Goal: Information Seeking & Learning: Learn about a topic

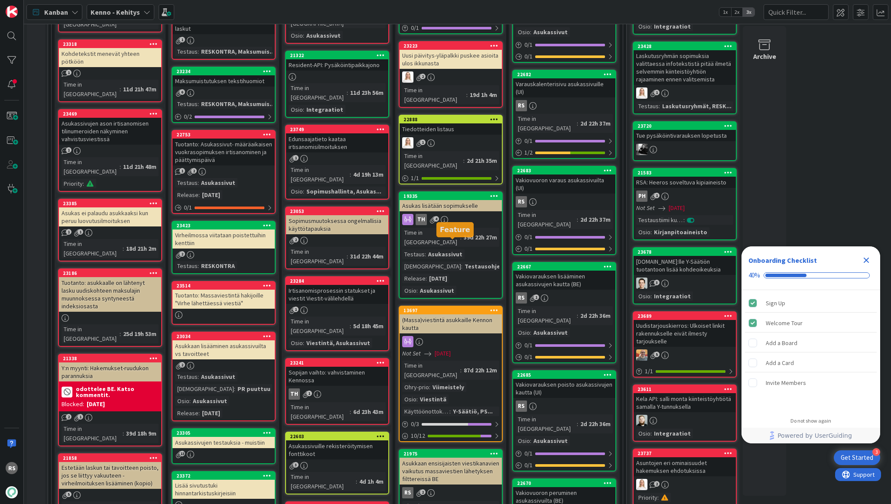
scroll to position [384, 0]
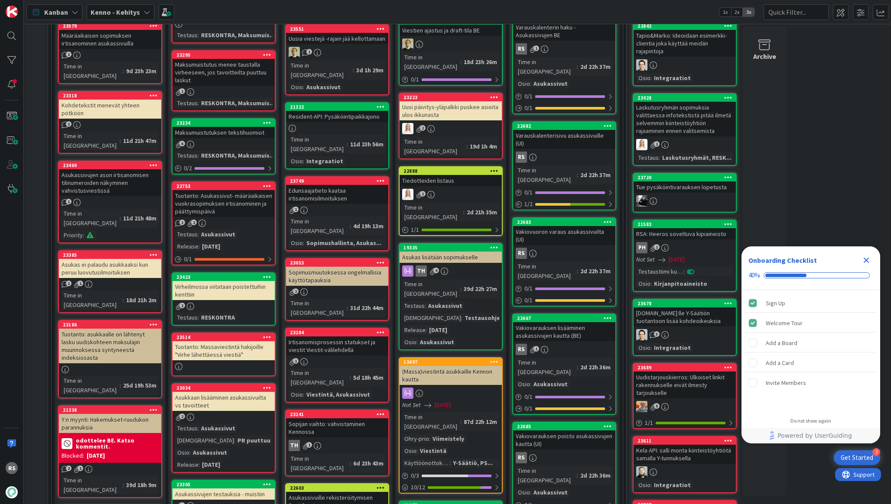
click at [544, 130] on div "Varauskalenterisivu asukassivuille (UI)" at bounding box center [564, 139] width 102 height 19
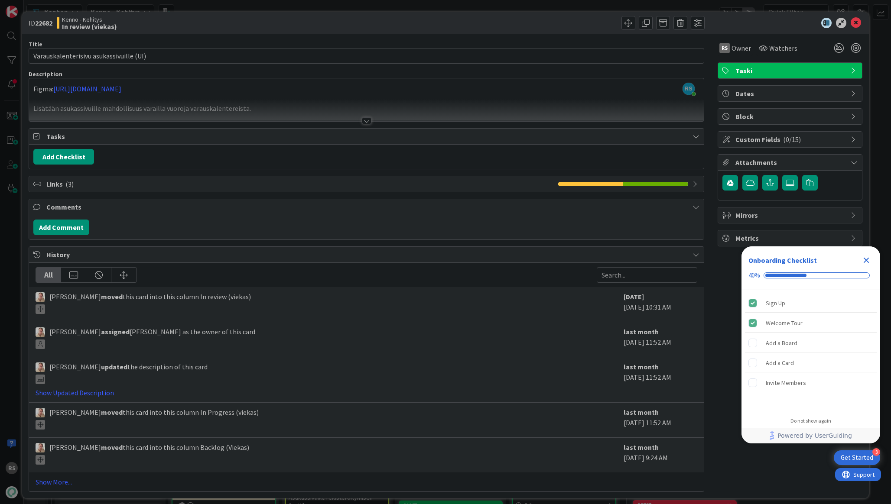
click at [364, 120] on div at bounding box center [367, 120] width 10 height 7
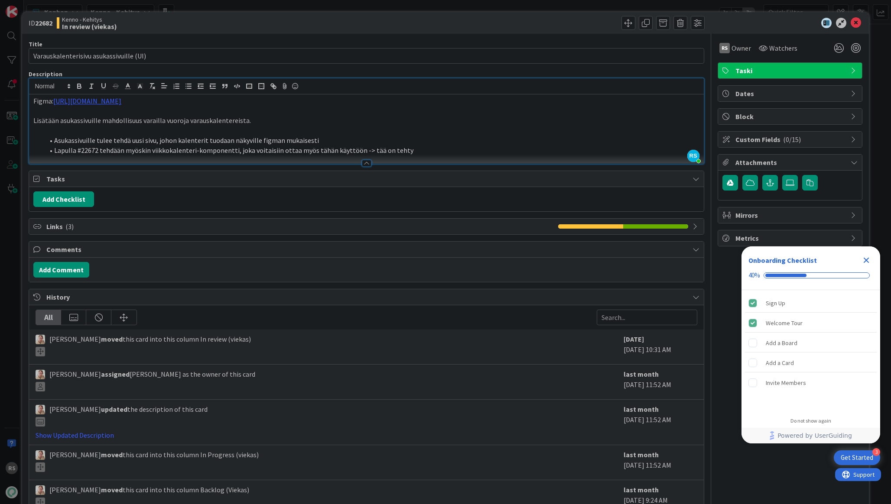
click at [32, 101] on div "Figma: https://www.figma.com/design/8nkeArknswRheh0fKWhyRc/Asukassivut?node-id=…" at bounding box center [366, 128] width 674 height 69
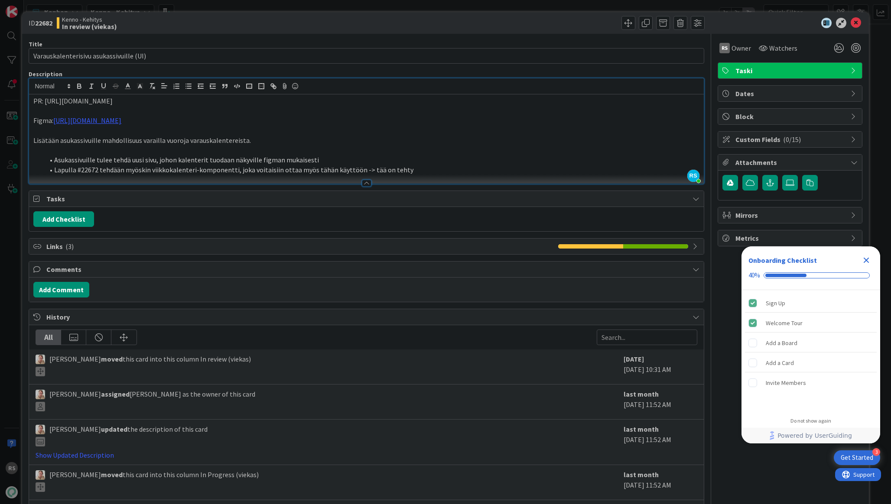
drag, startPoint x: 191, startPoint y: 100, endPoint x: 0, endPoint y: 98, distance: 191.1
click at [0, 100] on div "ID 22682 Kenno - Kehitys In review (viekas) Title 39 / 128 Varauskalenterisivu …" at bounding box center [445, 252] width 891 height 504
copy p "PR: https://github.com/pandiafi/kenno/pull/8611"
click at [859, 23] on icon at bounding box center [856, 23] width 10 height 10
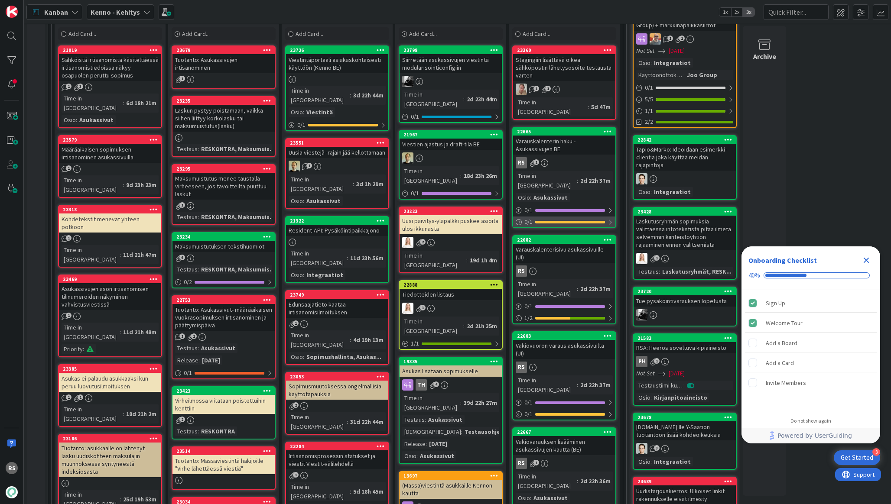
scroll to position [225, 0]
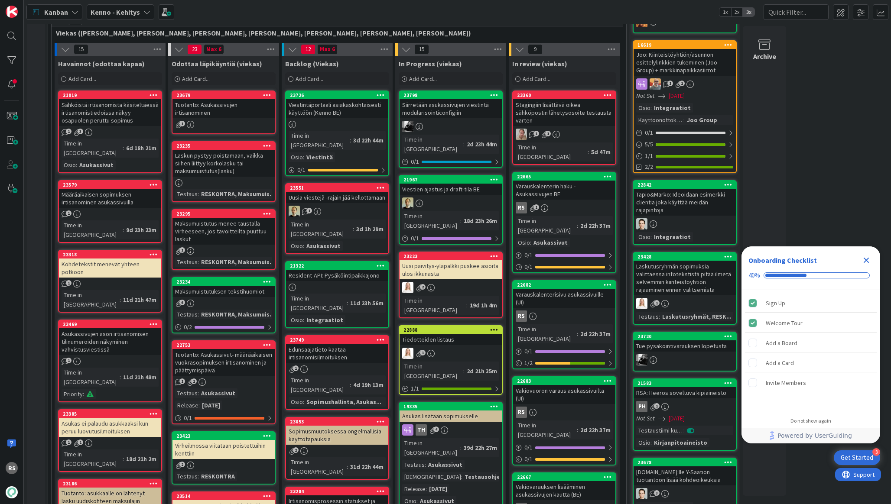
click at [591, 181] on div "Varauskalenterin haku - Asukassivujen BE" at bounding box center [564, 190] width 102 height 19
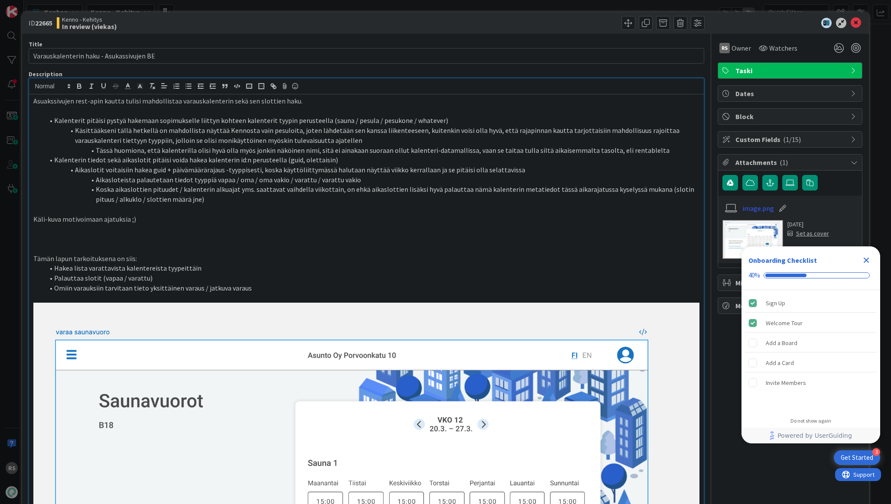
click at [48, 98] on div "Asuakssivujen rest-apin kautta tulisi mahdollistaa varauskalenterin sekä sen sl…" at bounding box center [366, 420] width 674 height 653
click at [36, 99] on p "Asuakssivujen rest-apin kautta tulisi mahdollistaa varauskalenterin sekä sen sl…" at bounding box center [366, 101] width 666 height 10
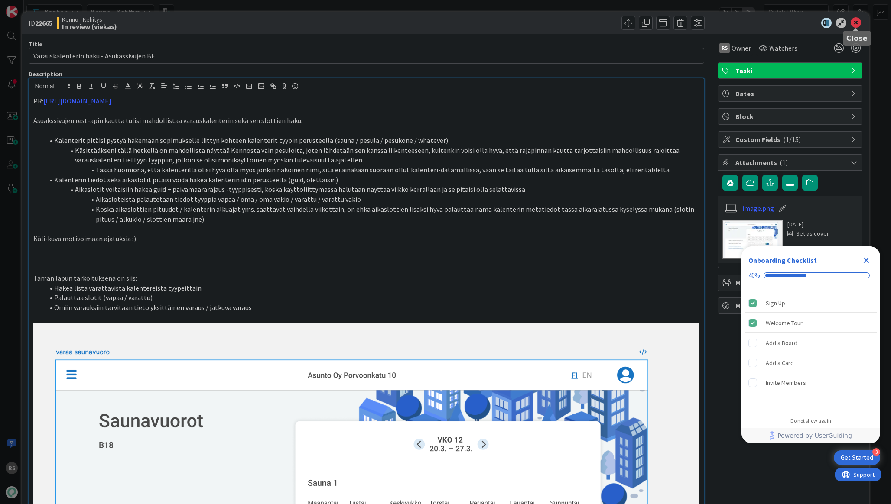
click at [856, 21] on icon at bounding box center [856, 23] width 10 height 10
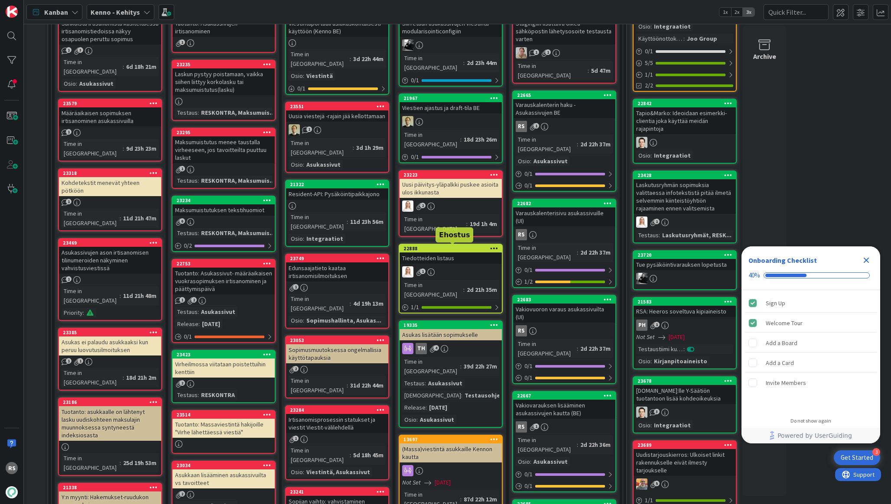
scroll to position [307, 0]
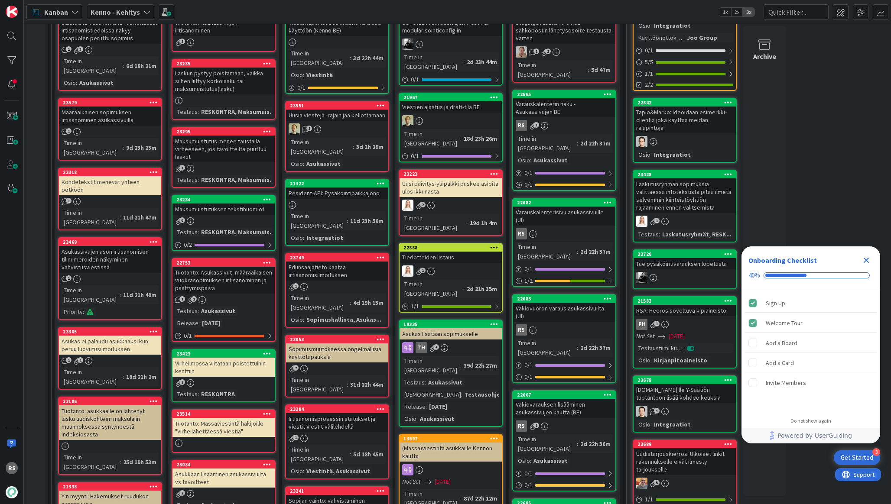
click at [451, 252] on div "Tiedotteiden listaus" at bounding box center [451, 257] width 102 height 11
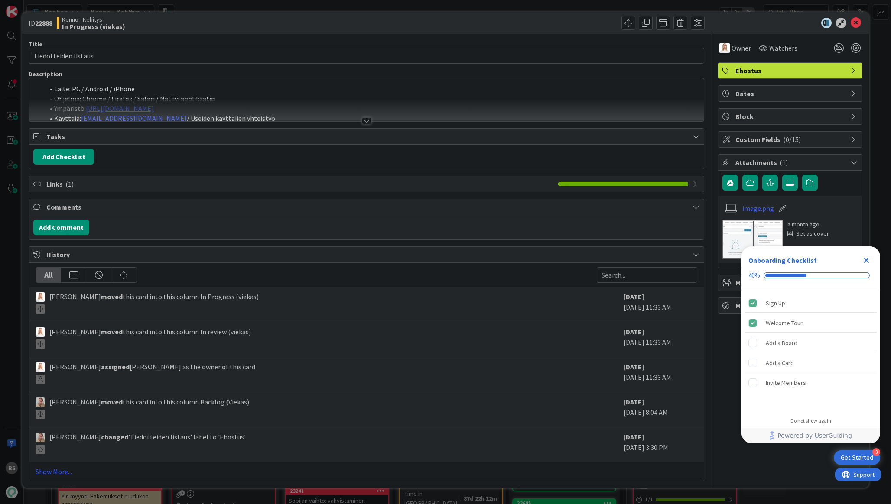
click at [369, 124] on div at bounding box center [367, 120] width 10 height 7
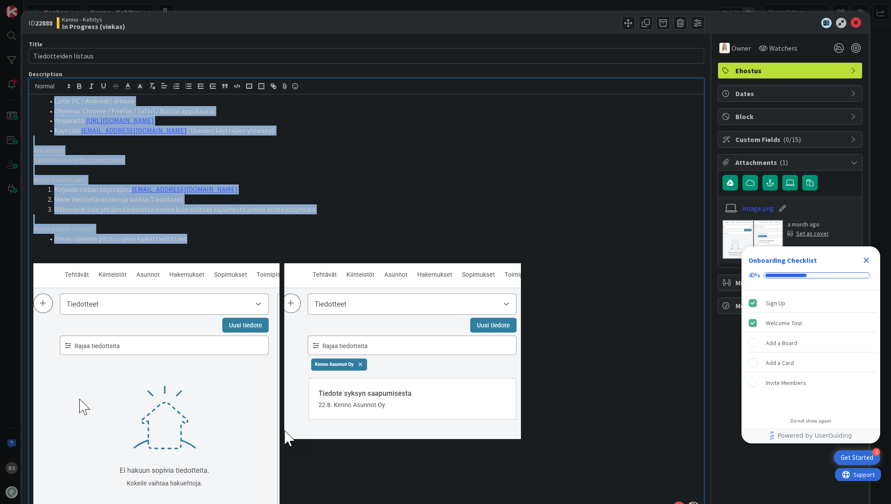
drag, startPoint x: 191, startPoint y: 241, endPoint x: 29, endPoint y: 94, distance: 217.8
click at [29, 94] on div "Laite: PC / Android / iPhone Ohjelma: Chrome / Firefox / Safari / Natiivi appli…" at bounding box center [366, 305] width 674 height 422
copy div "Laite: PC / Android / iPhone Ohjelma: Chrome / Firefox / Safari / Natiivi appli…"
click at [529, 169] on p at bounding box center [366, 170] width 666 height 10
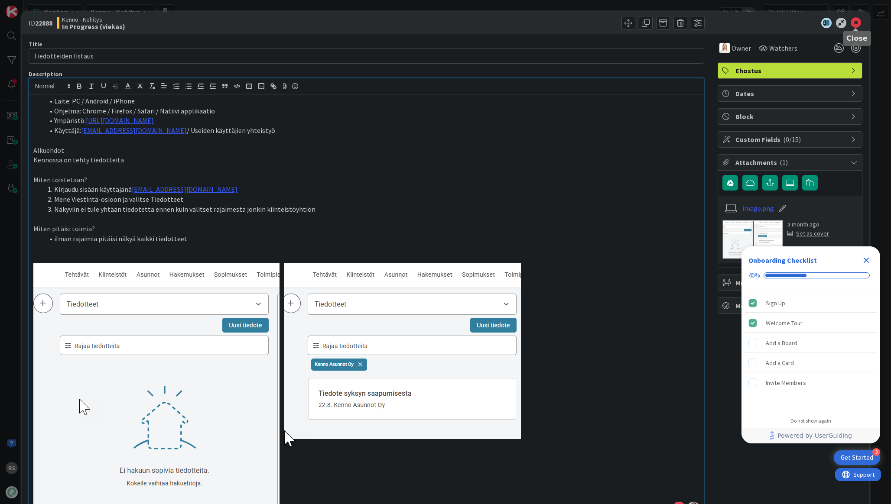
click at [856, 23] on icon at bounding box center [856, 23] width 10 height 10
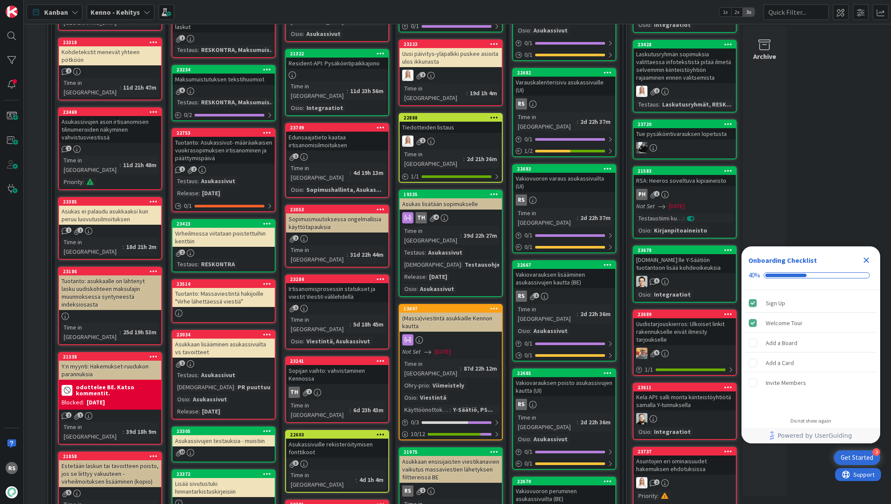
click at [564, 269] on div "Vakiovarauksen lisääminen asukassivujen kautta (BE)" at bounding box center [564, 278] width 102 height 19
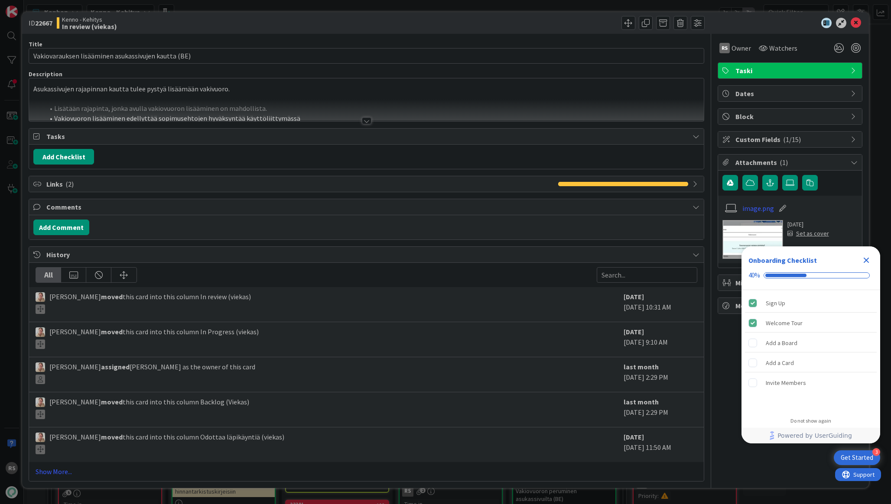
click at [366, 123] on div at bounding box center [367, 120] width 10 height 7
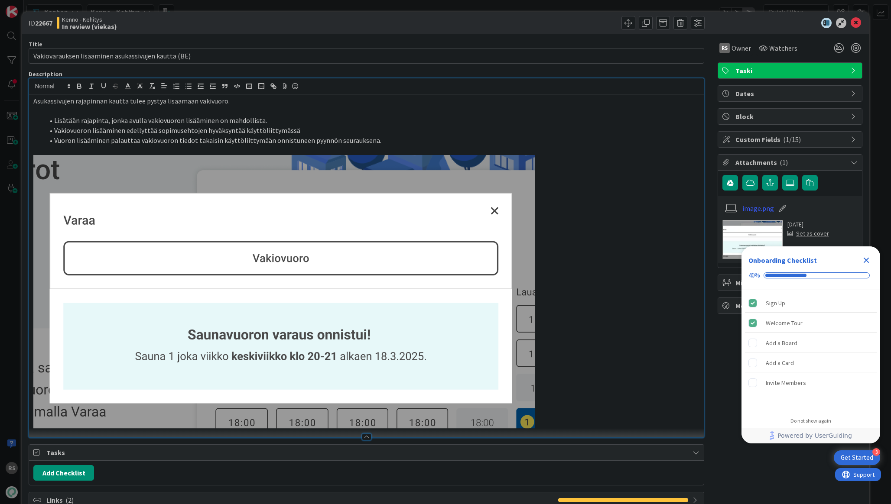
click at [35, 106] on p at bounding box center [366, 111] width 666 height 10
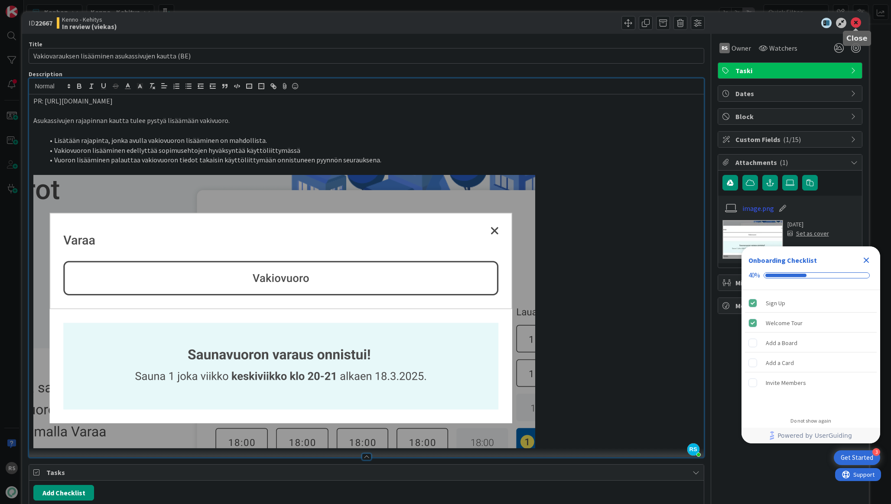
click at [854, 22] on icon at bounding box center [856, 23] width 10 height 10
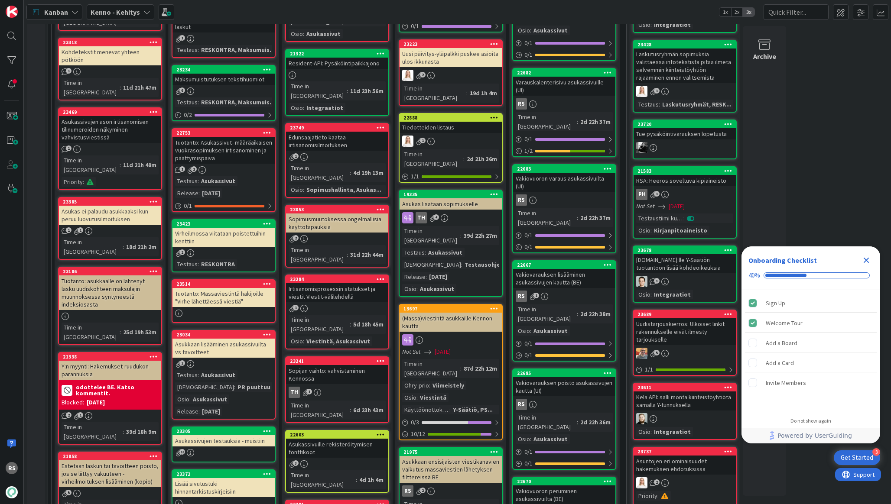
click at [556, 173] on div "Vakiovuoron varaus asukassivuilta (UI)" at bounding box center [564, 182] width 102 height 19
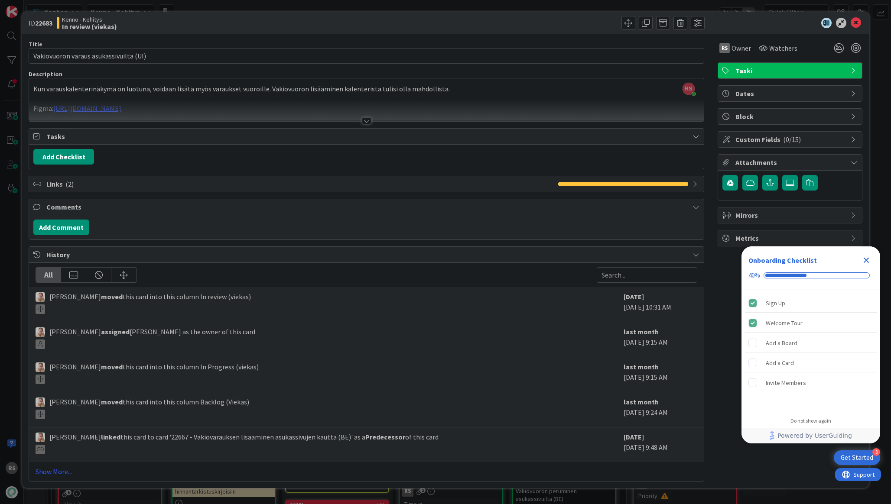
click at [857, 23] on icon at bounding box center [856, 23] width 10 height 10
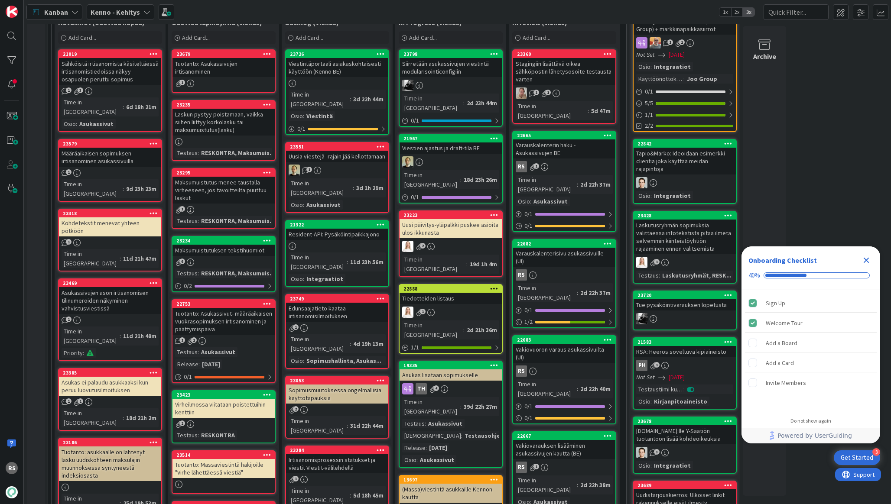
click at [577, 140] on div "Varauskalenterin haku - Asukassivujen BE" at bounding box center [564, 149] width 102 height 19
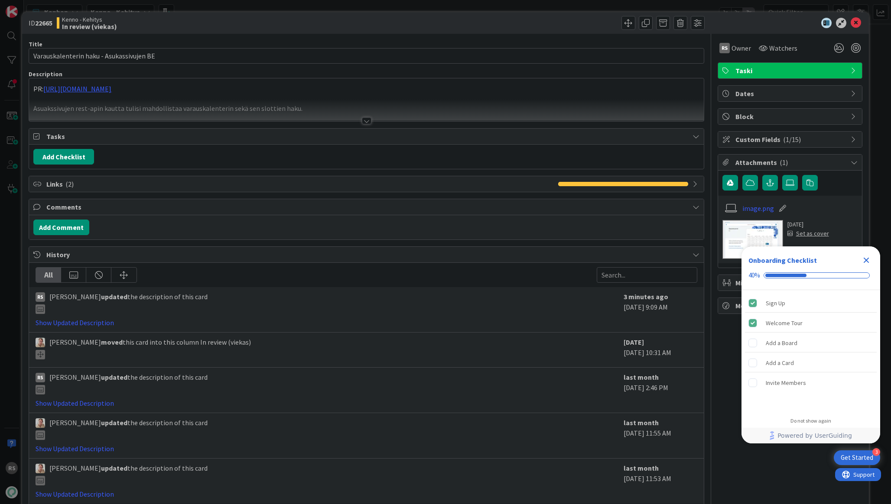
click at [364, 120] on div at bounding box center [367, 120] width 10 height 7
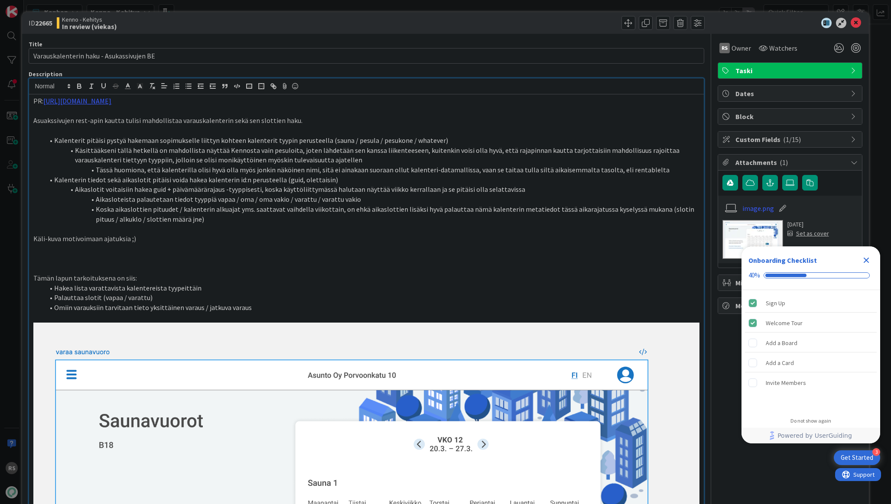
drag, startPoint x: 225, startPoint y: 101, endPoint x: 0, endPoint y: 102, distance: 224.9
click at [0, 102] on div "ID 22665 Kenno - Kehitys In review (viekas) Title 40 / 128 Varauskalenterin hak…" at bounding box center [445, 252] width 891 height 504
click at [853, 23] on icon at bounding box center [856, 23] width 10 height 10
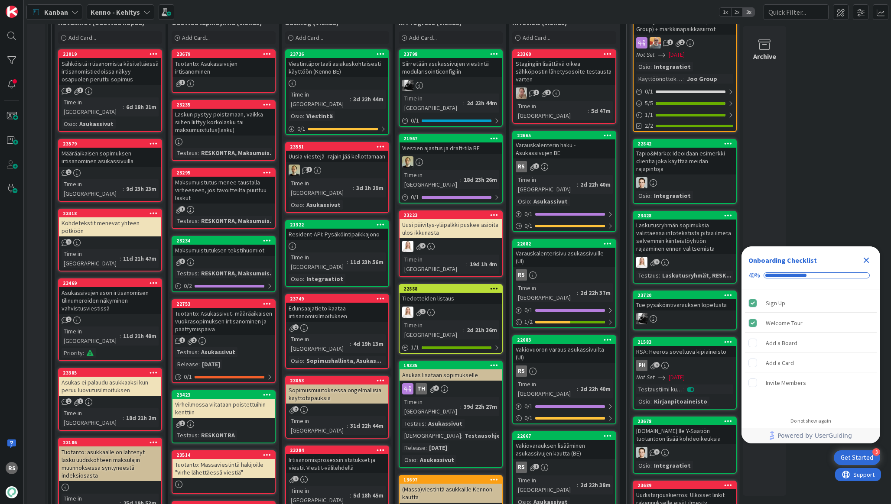
click at [599, 239] on div "22682 Varauskalenterisivu asukassivuille (UI) RS Time in Column : 2d 22h 37m 0 …" at bounding box center [564, 283] width 104 height 89
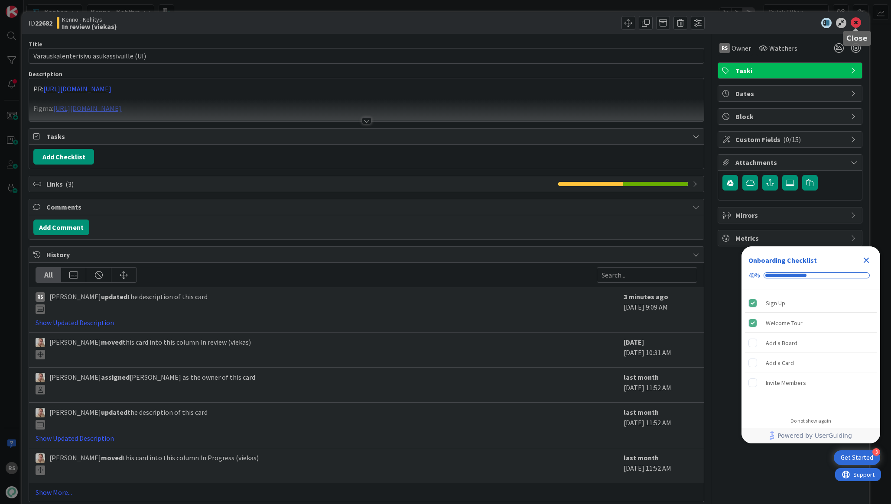
click at [858, 21] on icon at bounding box center [856, 23] width 10 height 10
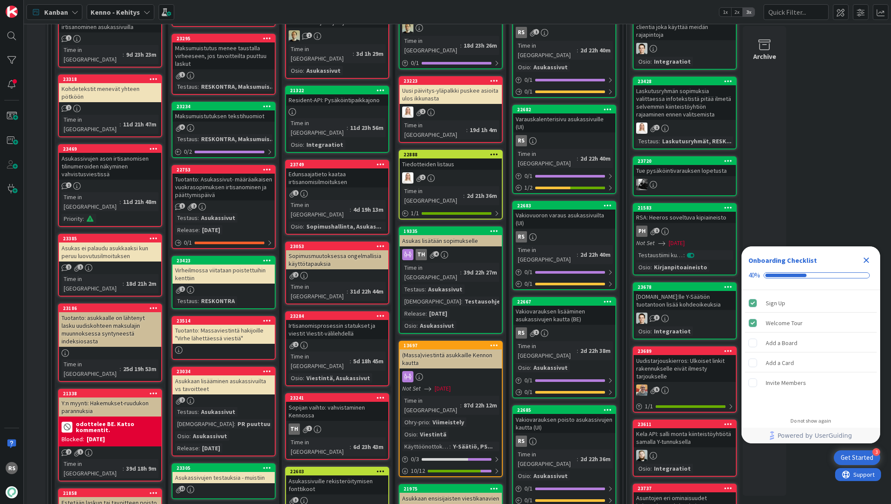
click at [553, 231] on div "RS" at bounding box center [564, 236] width 102 height 11
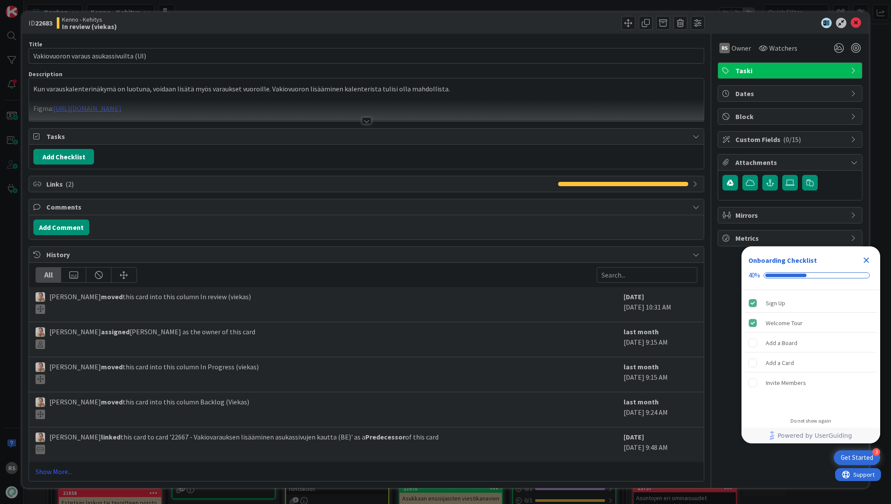
click at [368, 122] on div at bounding box center [367, 120] width 10 height 7
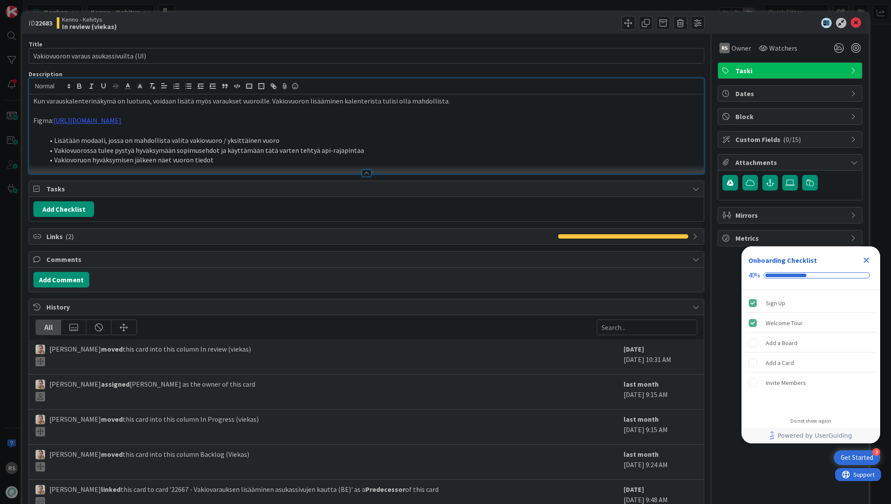
click at [37, 100] on p "Kun varauskalenterinäkymä on luotuna, voidaan lisätä myös varaukset vuoroille. …" at bounding box center [366, 101] width 666 height 10
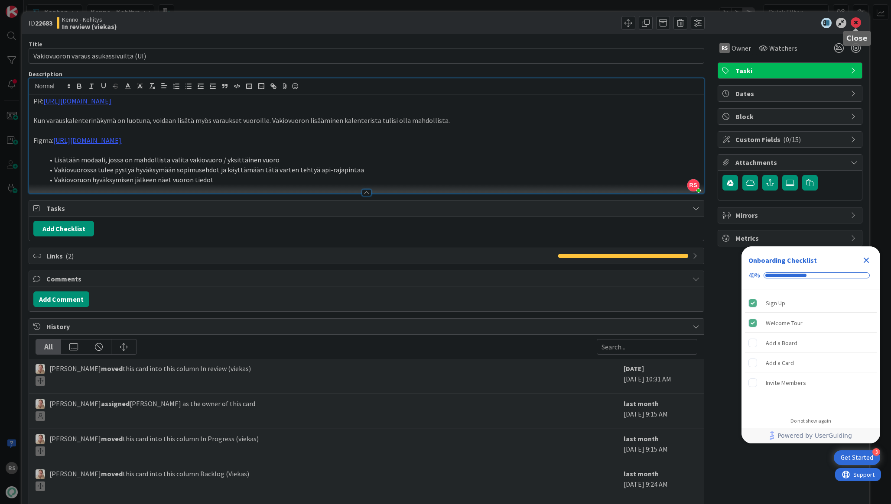
click at [857, 21] on icon at bounding box center [856, 23] width 10 height 10
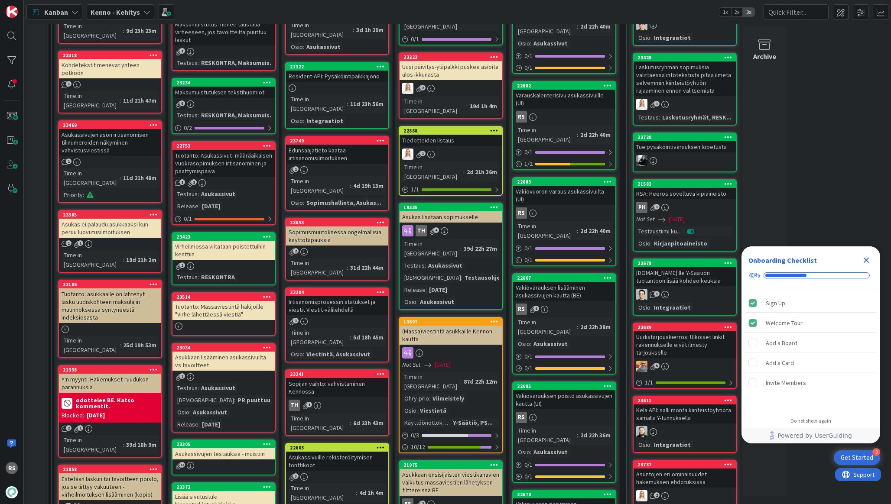
scroll to position [425, 0]
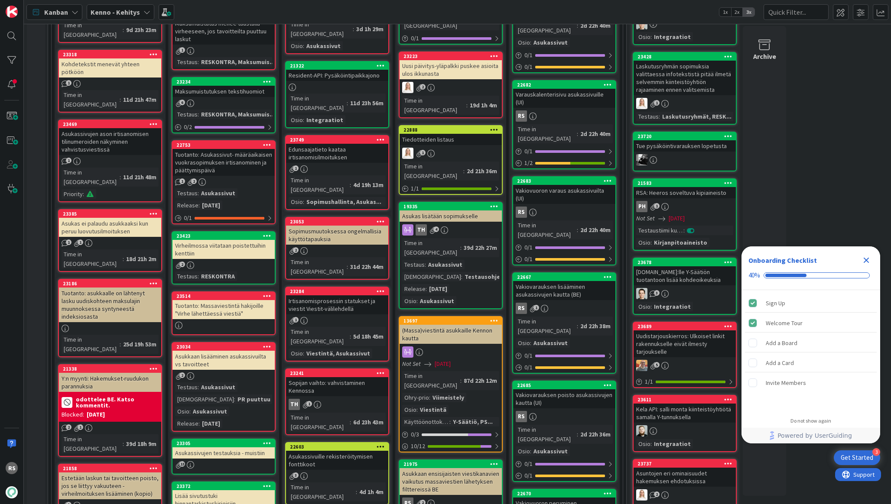
click at [566, 281] on div "Vakiovarauksen lisääminen asukassivujen kautta (BE)" at bounding box center [564, 290] width 102 height 19
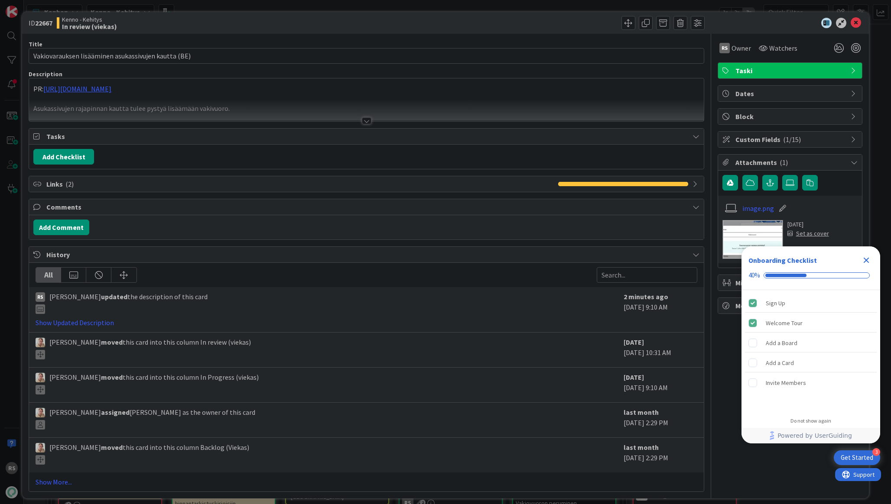
click at [855, 15] on div "ID 22667 Kenno - Kehitys In review (viekas)" at bounding box center [445, 23] width 846 height 22
click at [855, 20] on icon at bounding box center [856, 23] width 10 height 10
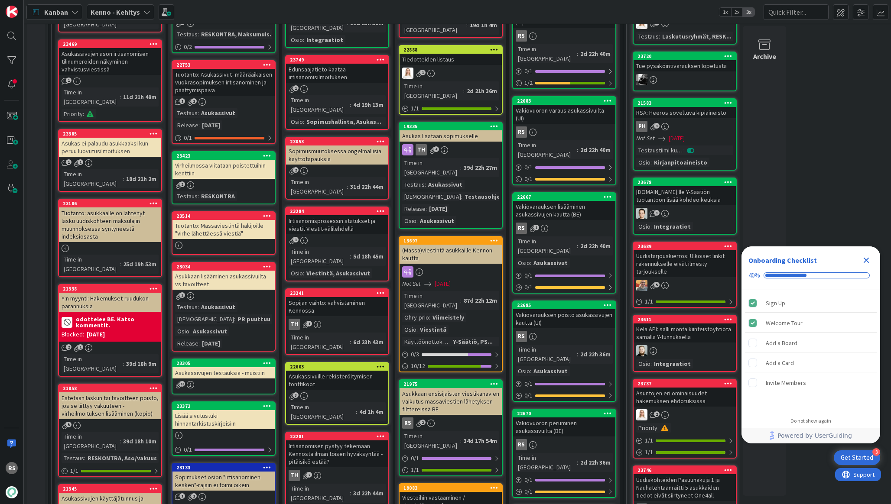
click at [583, 301] on div "22685 Vakiovarauksen poisto asukassivujen kautta (UI) RS Time in Column : 2d 22…" at bounding box center [564, 351] width 104 height 101
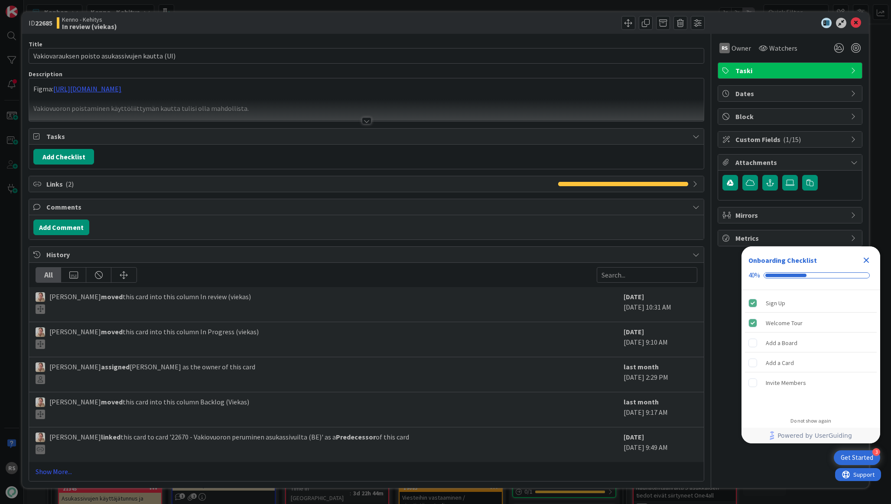
click at [364, 120] on div at bounding box center [367, 120] width 10 height 7
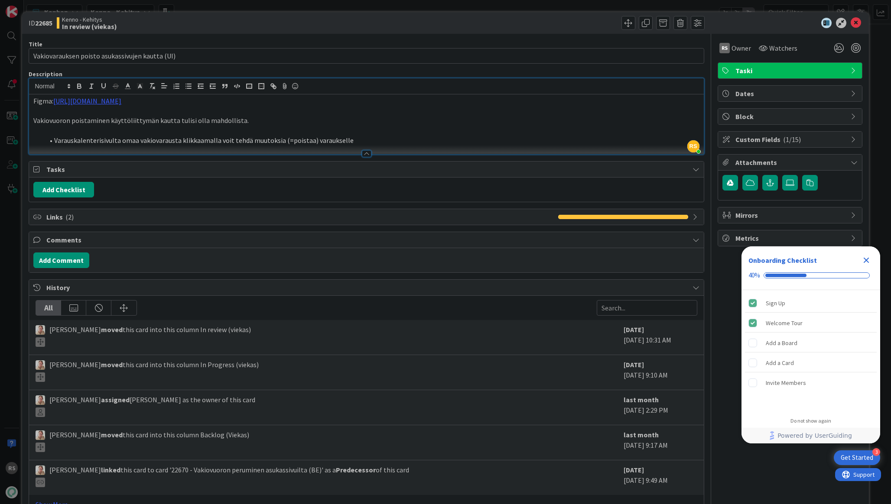
click at [38, 101] on p "Figma: https://www.figma.com/design/8nkeArknswRheh0fKWhyRc/Asukassivut?node-id=…" at bounding box center [366, 101] width 666 height 10
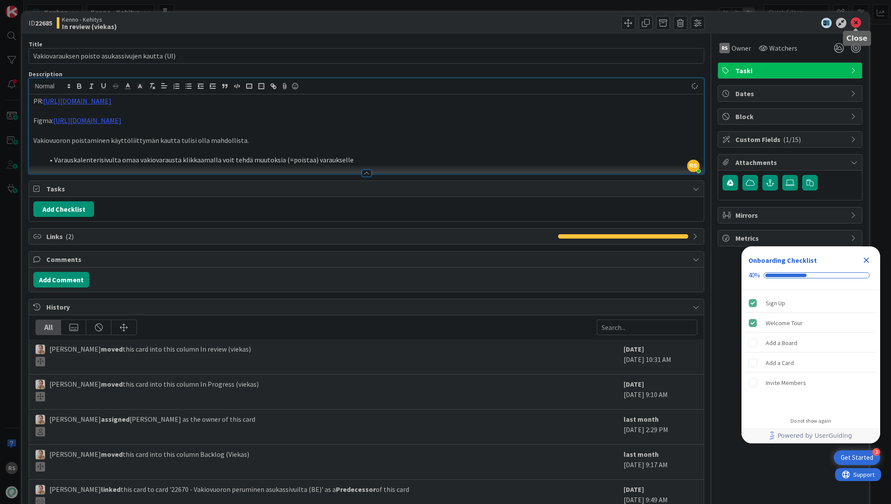
click at [859, 25] on icon at bounding box center [856, 23] width 10 height 10
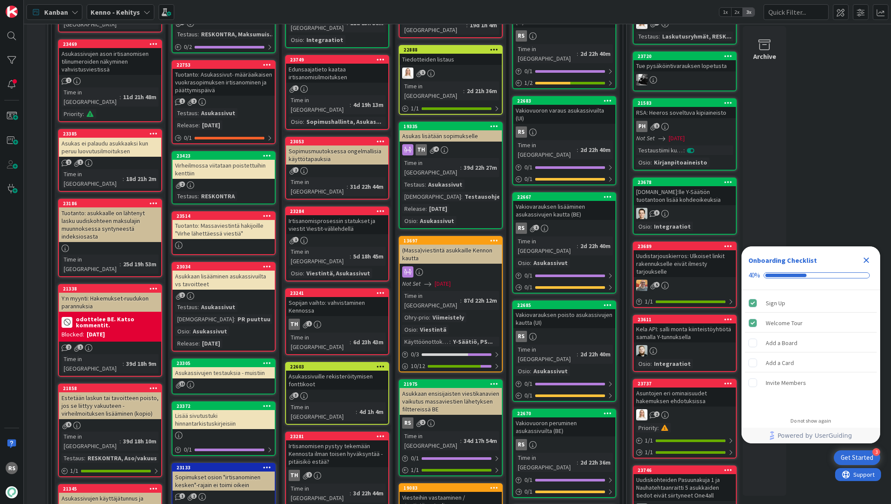
click at [552, 409] on div "22670 Vakiovuoron peruminen asukassivuilta (BE) RS Time in Column : 2d 22h 36m …" at bounding box center [564, 453] width 104 height 89
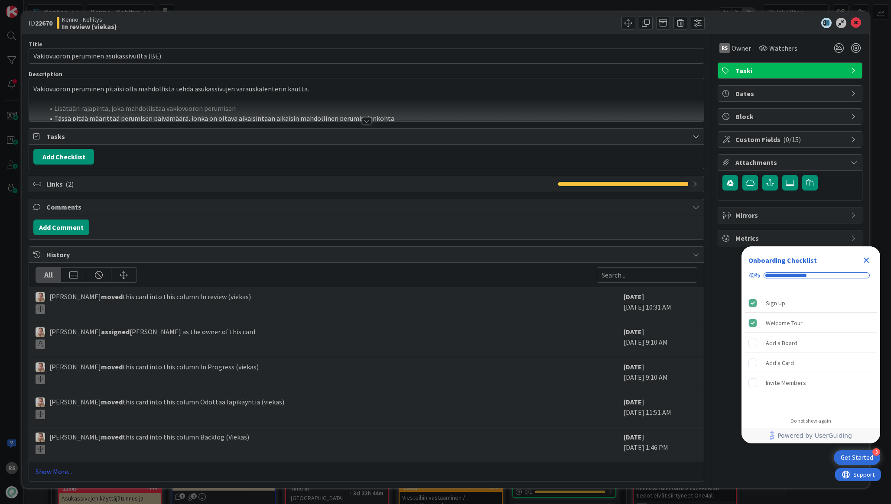
click at [40, 89] on p "Vakiovuoron peruminen pitäisi olla mahdollista tehdä asukassivujen varauskalent…" at bounding box center [366, 89] width 666 height 10
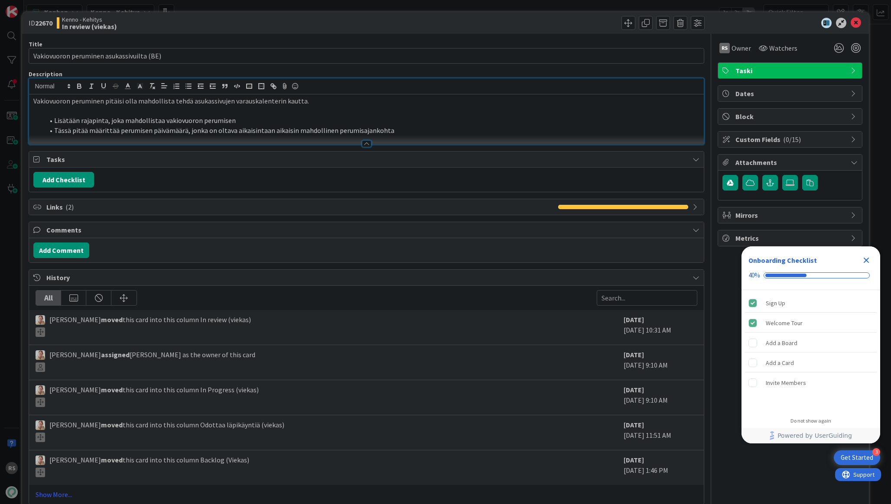
click at [34, 98] on p "Vakiovuoron peruminen pitäisi olla mahdollista tehdä asukassivujen varauskalent…" at bounding box center [366, 101] width 666 height 10
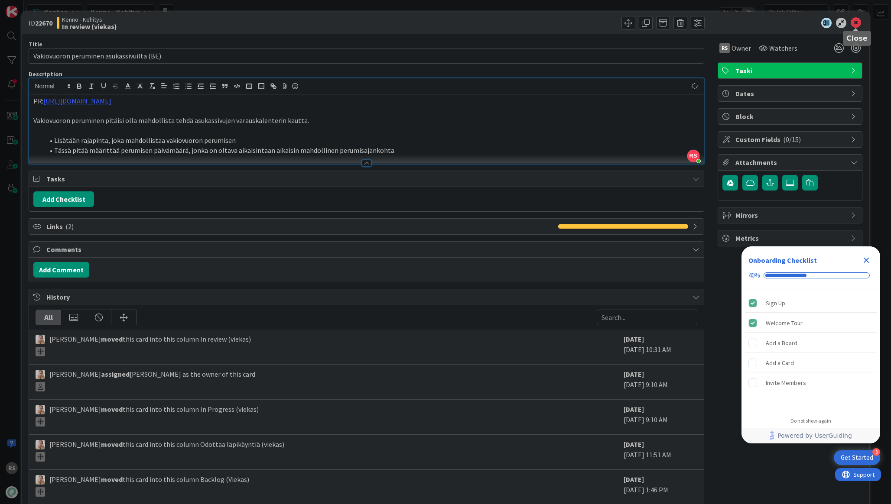
click at [854, 27] on icon at bounding box center [856, 23] width 10 height 10
